Goal: Find specific page/section: Find specific page/section

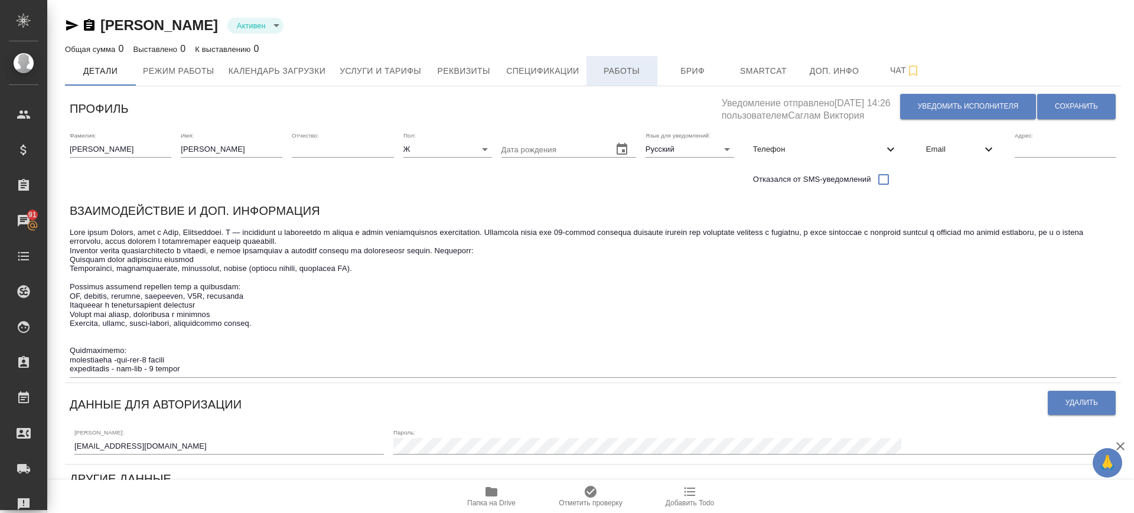
click at [607, 71] on span "Работы" at bounding box center [622, 71] width 57 height 15
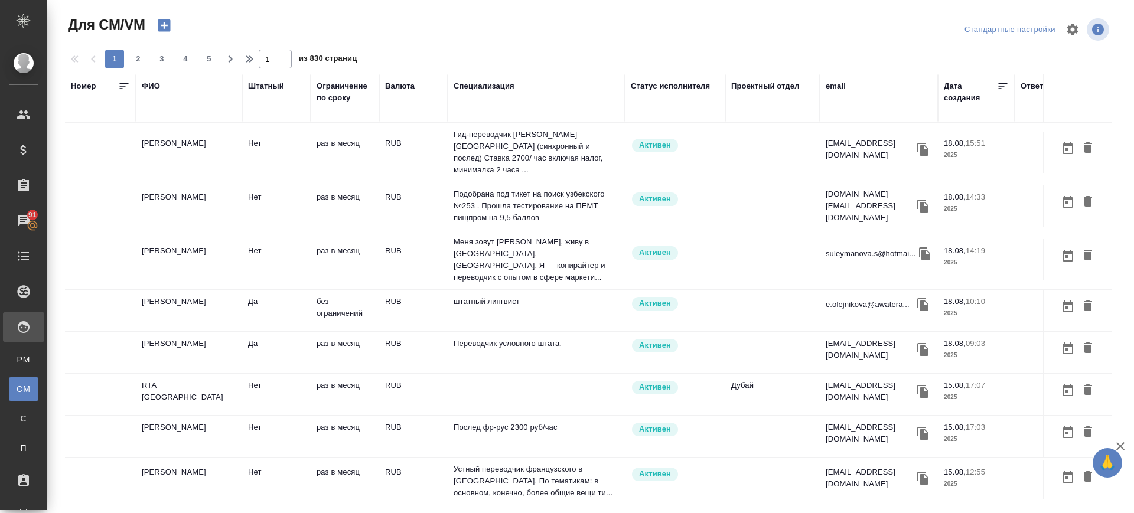
click at [838, 86] on div "email" at bounding box center [836, 86] width 20 height 12
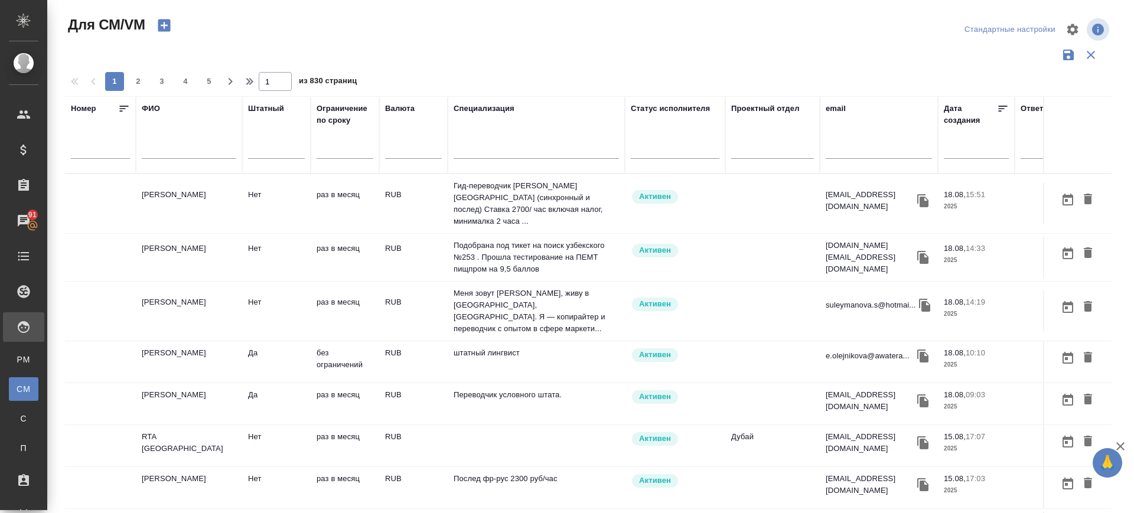
click at [845, 151] on input "text" at bounding box center [879, 151] width 106 height 15
paste input "yedigen24@gmail.com"
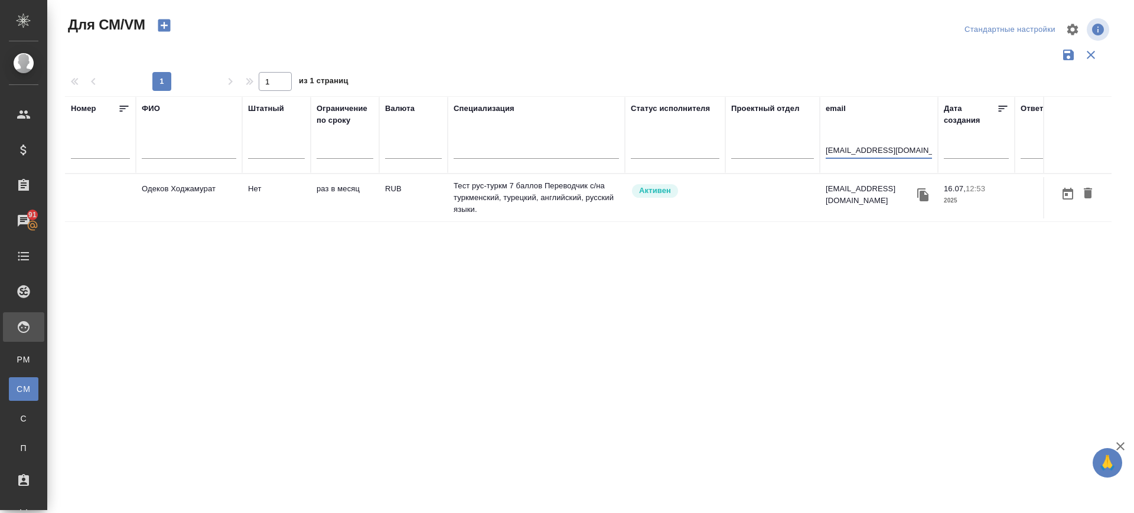
type input "yedigen24@gmail.com"
click at [210, 194] on td "Одеков Ходжамурат" at bounding box center [189, 197] width 106 height 41
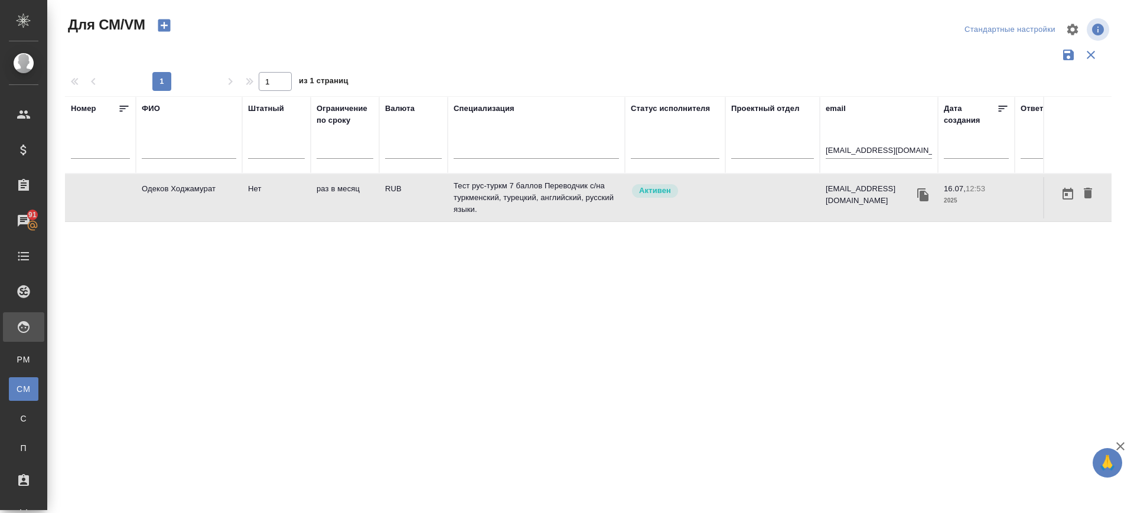
click at [210, 194] on td "Одеков Ходжамурат" at bounding box center [189, 197] width 106 height 41
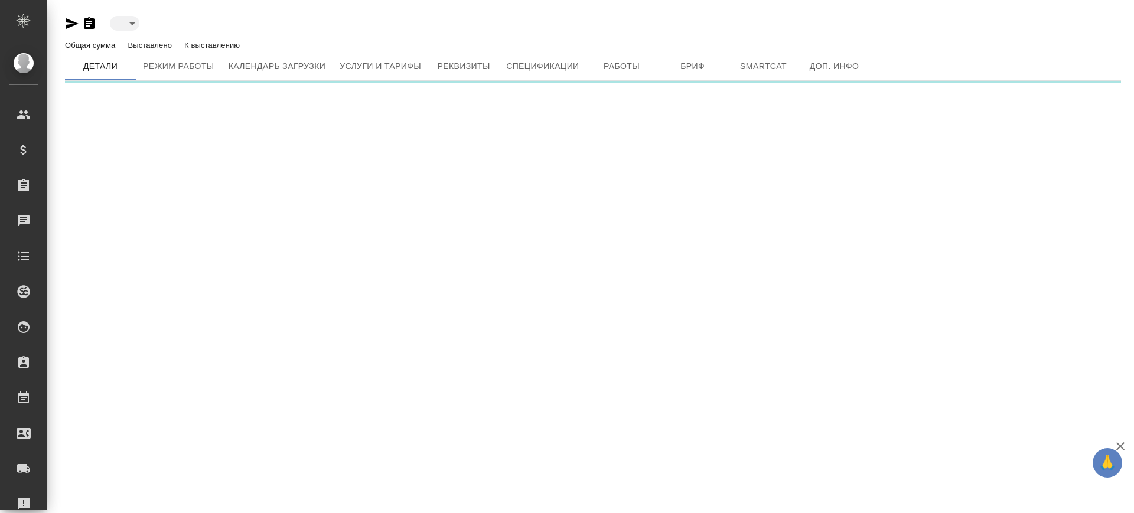
type input "active"
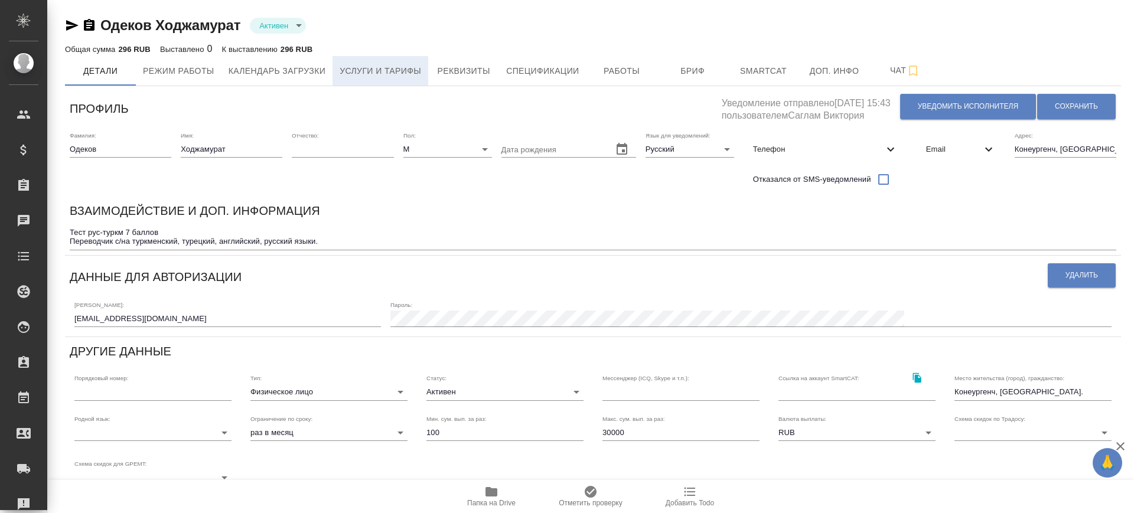
click at [385, 67] on span "Услуги и тарифы" at bounding box center [381, 71] width 82 height 15
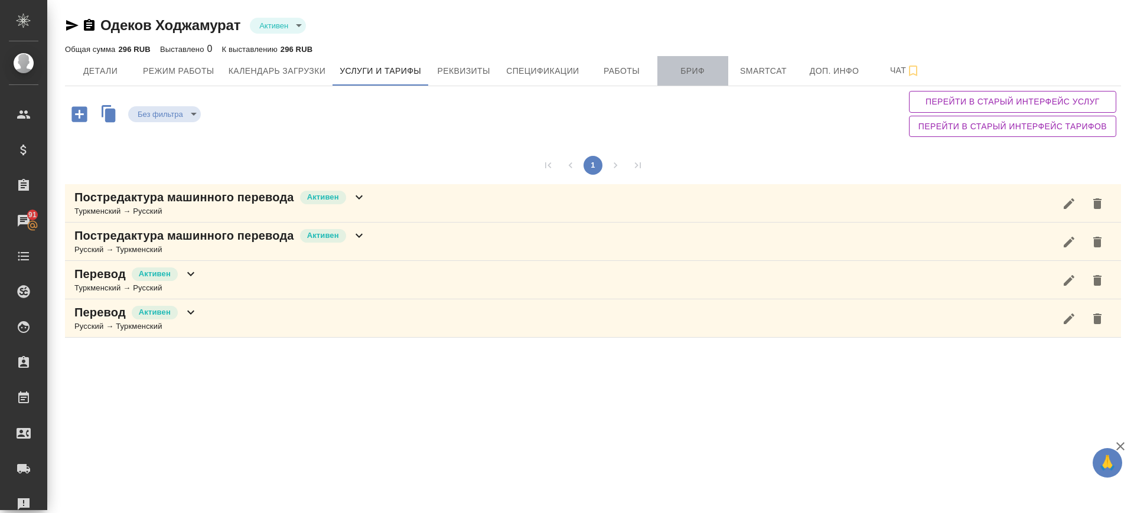
click at [686, 75] on span "Бриф" at bounding box center [693, 71] width 57 height 15
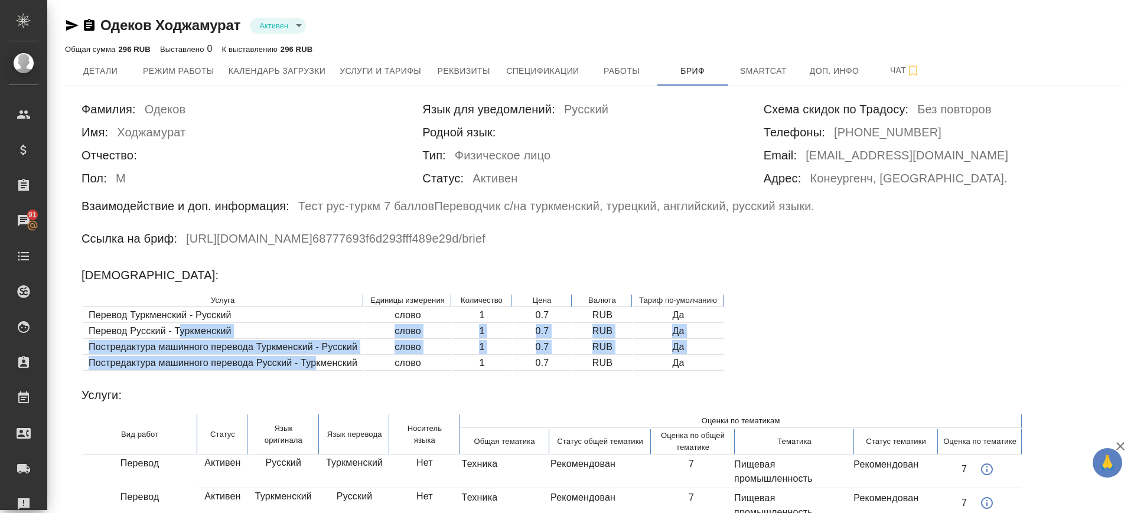
drag, startPoint x: 181, startPoint y: 326, endPoint x: 314, endPoint y: 355, distance: 136.7
click at [314, 355] on table "Услуга Единицы измерения Количество Цена Валюта Тариф по-умолчанию Перевод Турк…" at bounding box center [403, 333] width 643 height 79
click at [285, 347] on td "Постредактура машинного перевода Туркменский - Русский" at bounding box center [223, 347] width 281 height 15
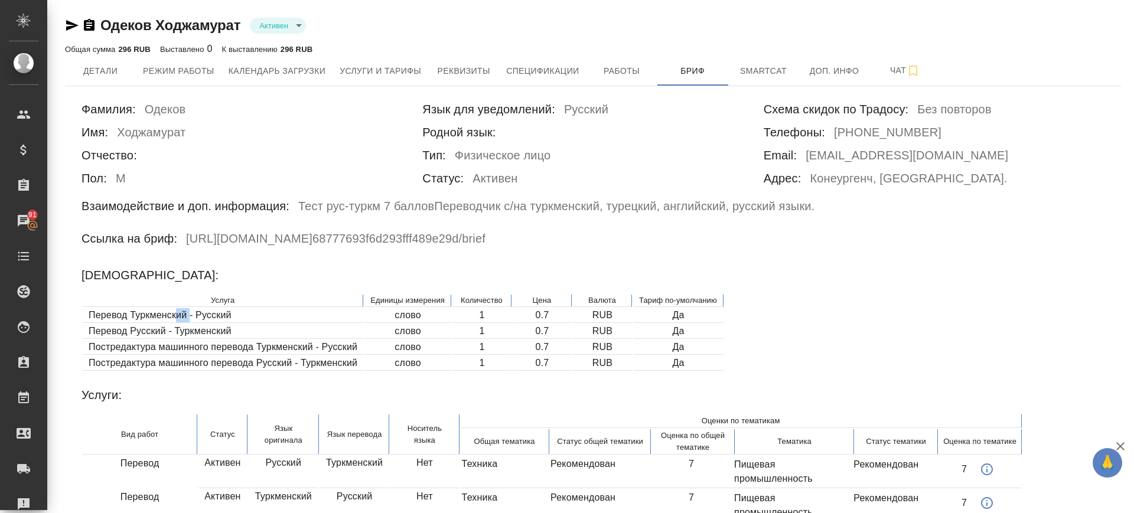
drag, startPoint x: 191, startPoint y: 319, endPoint x: 175, endPoint y: 320, distance: 16.0
click at [175, 320] on td "Перевод Туркменский - Русский" at bounding box center [223, 315] width 281 height 15
drag, startPoint x: 197, startPoint y: 331, endPoint x: 232, endPoint y: 342, distance: 37.2
click at [199, 332] on td "Перевод Русский - Туркменский" at bounding box center [223, 331] width 281 height 15
click at [276, 345] on td "Постредактура машинного перевода Туркменский - Русский" at bounding box center [223, 347] width 281 height 15
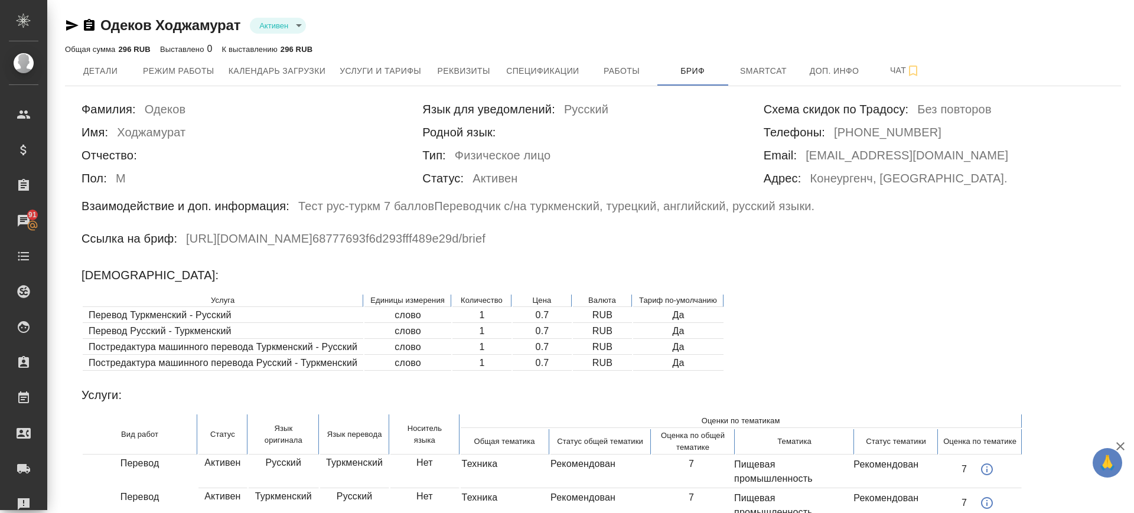
drag, startPoint x: 284, startPoint y: 359, endPoint x: 300, endPoint y: 362, distance: 16.8
click at [285, 359] on td "Постредактура машинного перевода Русский - Туркменский" at bounding box center [223, 363] width 281 height 15
drag, startPoint x: 511, startPoint y: 313, endPoint x: 559, endPoint y: 318, distance: 48.2
click at [543, 321] on tr "Перевод Туркменский - Русский слово 1 0.7 RUB Да" at bounding box center [403, 315] width 641 height 15
drag, startPoint x: 559, startPoint y: 317, endPoint x: 545, endPoint y: 320, distance: 15.0
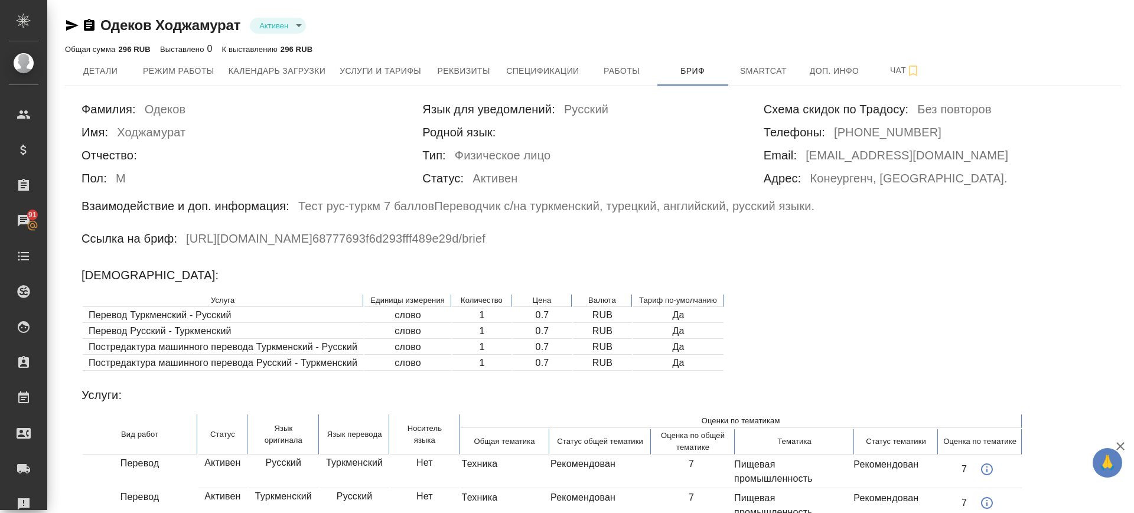
click at [546, 318] on td "0.7" at bounding box center [542, 315] width 59 height 15
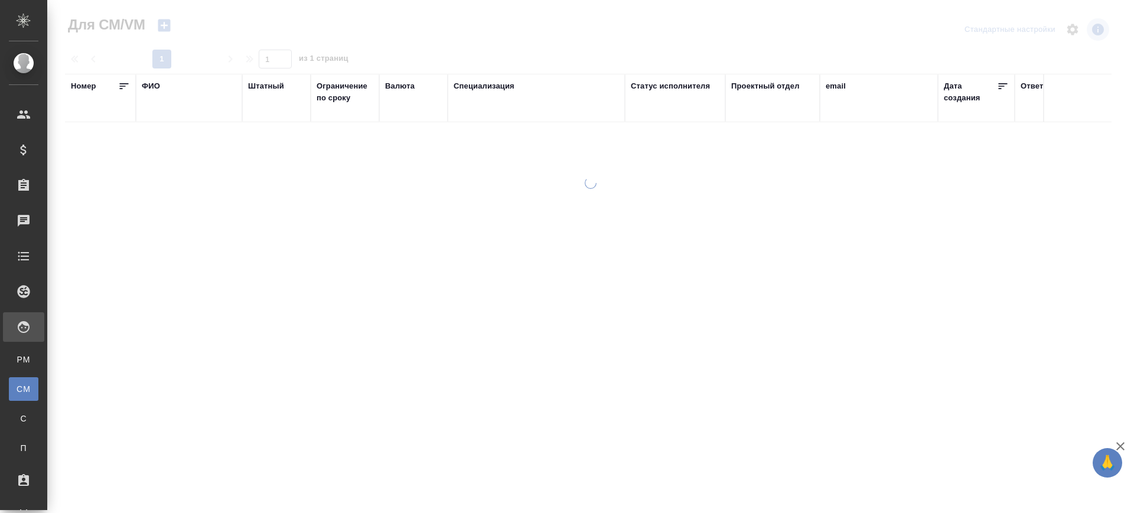
click at [839, 85] on div "email" at bounding box center [836, 86] width 20 height 12
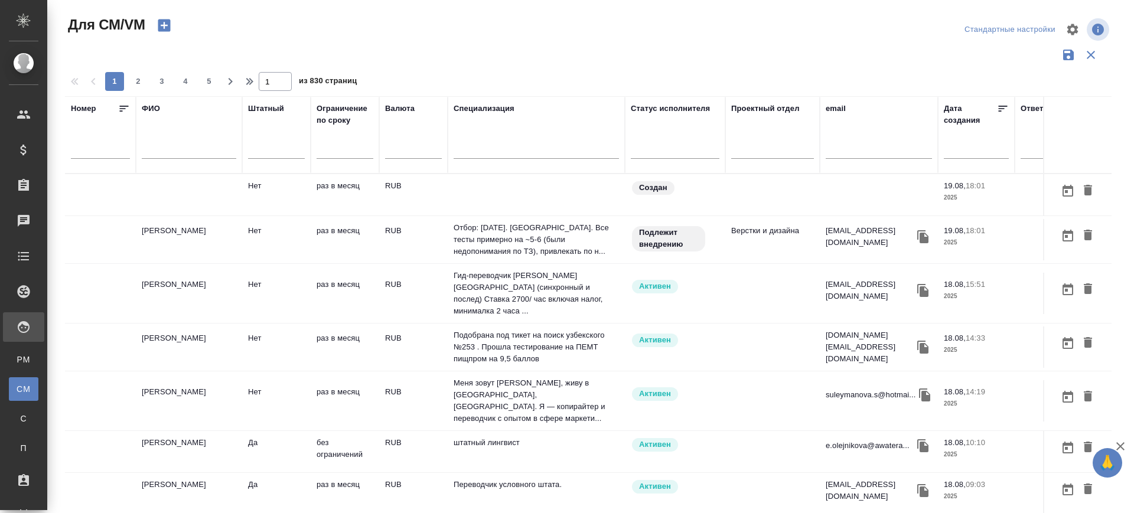
click at [830, 156] on input "text" at bounding box center [879, 151] width 106 height 15
paste input "nwetnwetlwin7@gmail.com"
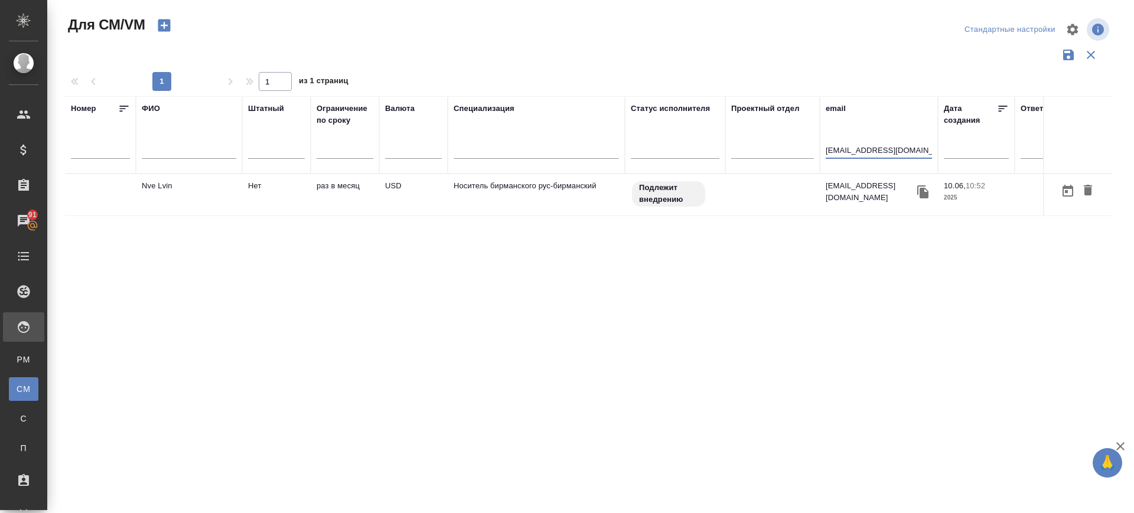
type input "nwetnwetlwin7@gmail.com"
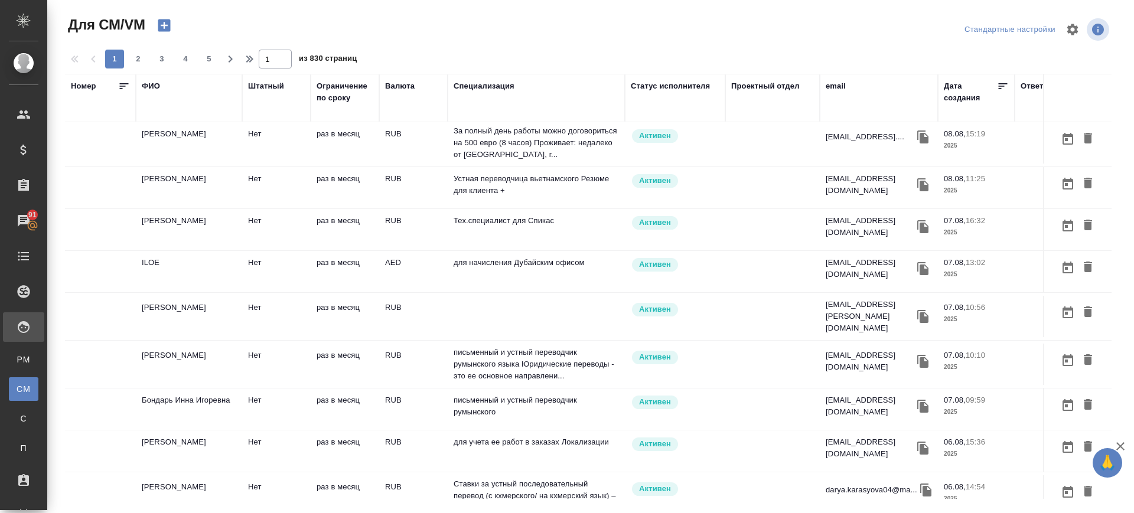
scroll to position [754, 0]
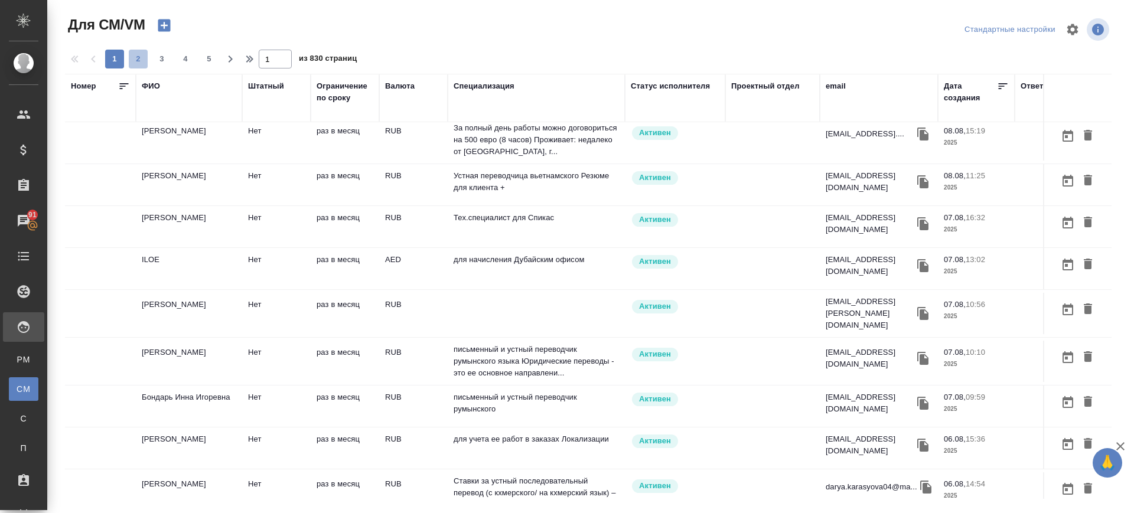
click at [142, 54] on span "2" at bounding box center [138, 59] width 19 height 12
type input "2"
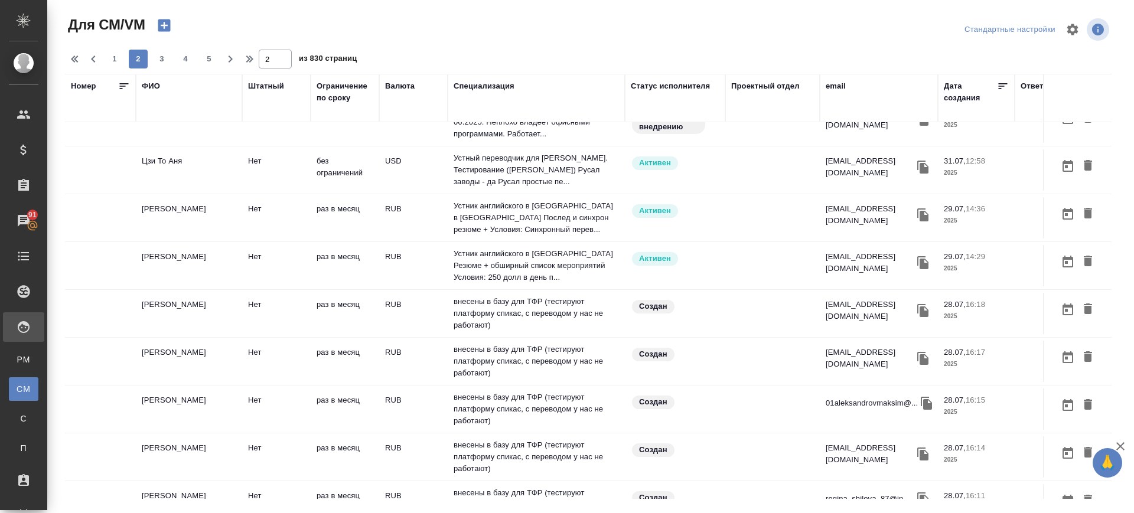
scroll to position [164, 0]
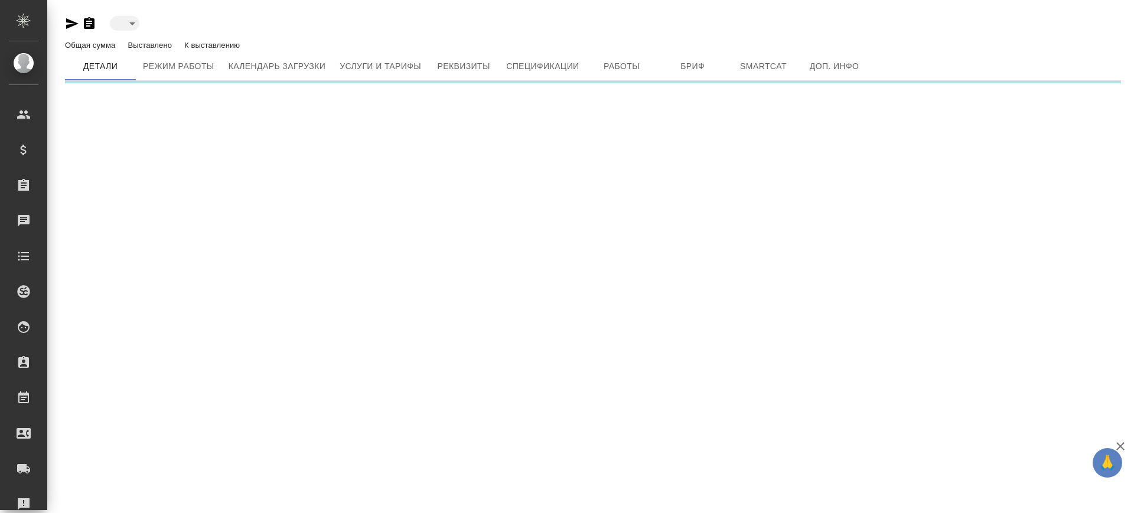
type input "active"
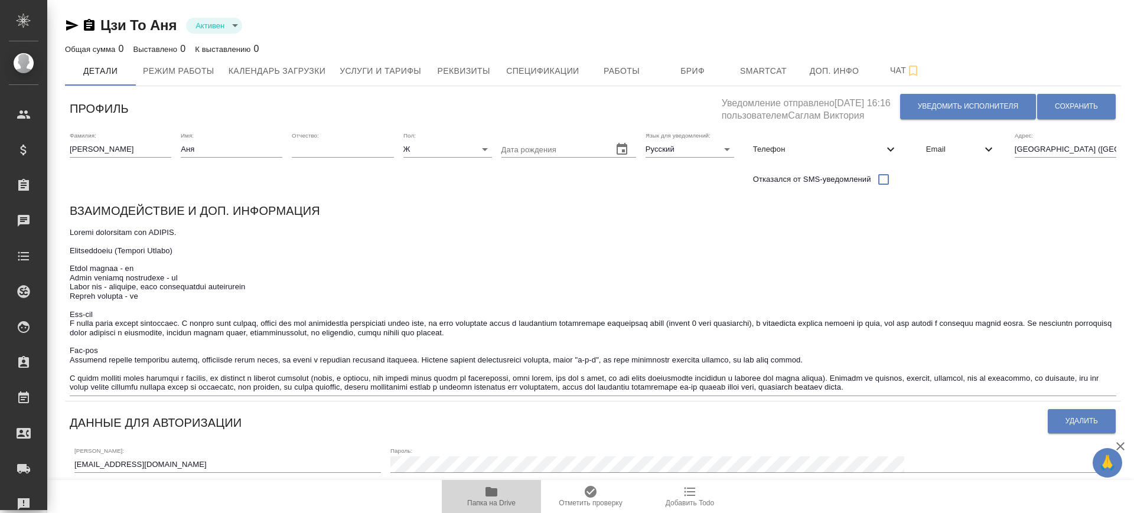
click at [490, 498] on icon "button" at bounding box center [491, 492] width 14 height 14
